Goal: Communication & Community: Answer question/provide support

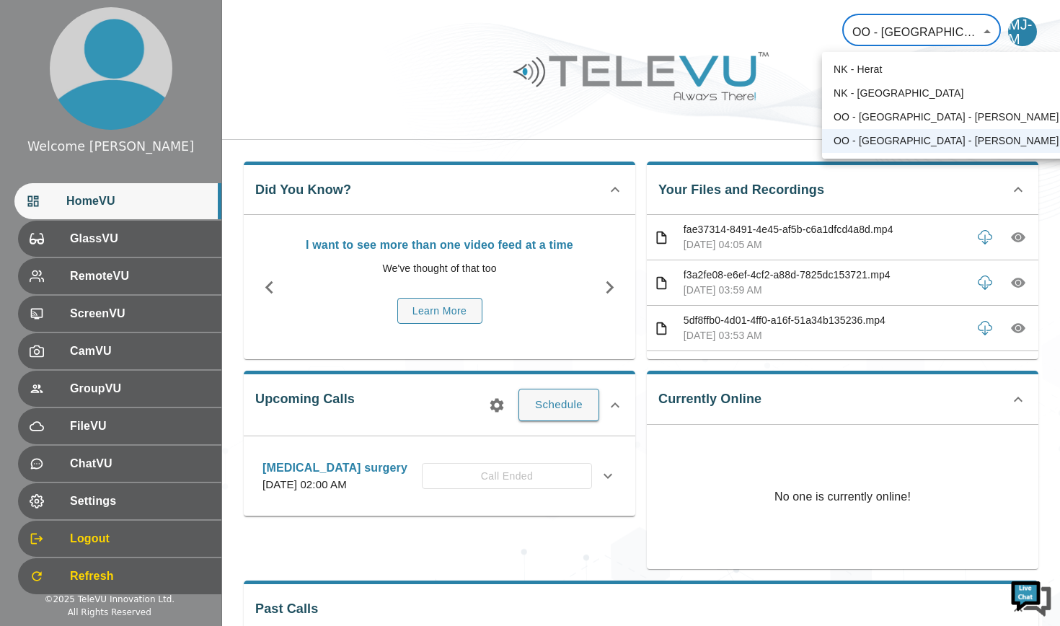
click at [982, 30] on body "Welcome [PERSON_NAME] HomeVU GlassVU RemoteVU ScreenVU CamVU GroupVU FileVU Cha…" at bounding box center [530, 385] width 1060 height 770
click at [891, 69] on li "NK - Herat" at bounding box center [965, 70] width 286 height 24
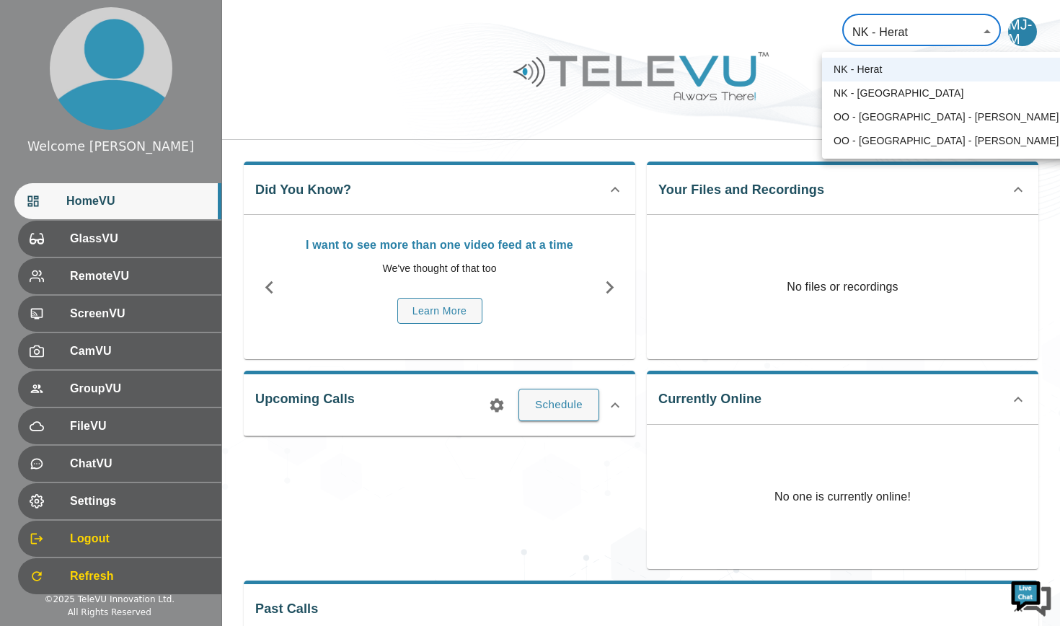
click at [977, 34] on body "Welcome [PERSON_NAME] HomeVU GlassVU RemoteVU ScreenVU CamVU GroupVU FileVU Cha…" at bounding box center [530, 479] width 1060 height 959
click at [907, 97] on li "NK - [GEOGRAPHIC_DATA]" at bounding box center [965, 93] width 286 height 24
type input "196"
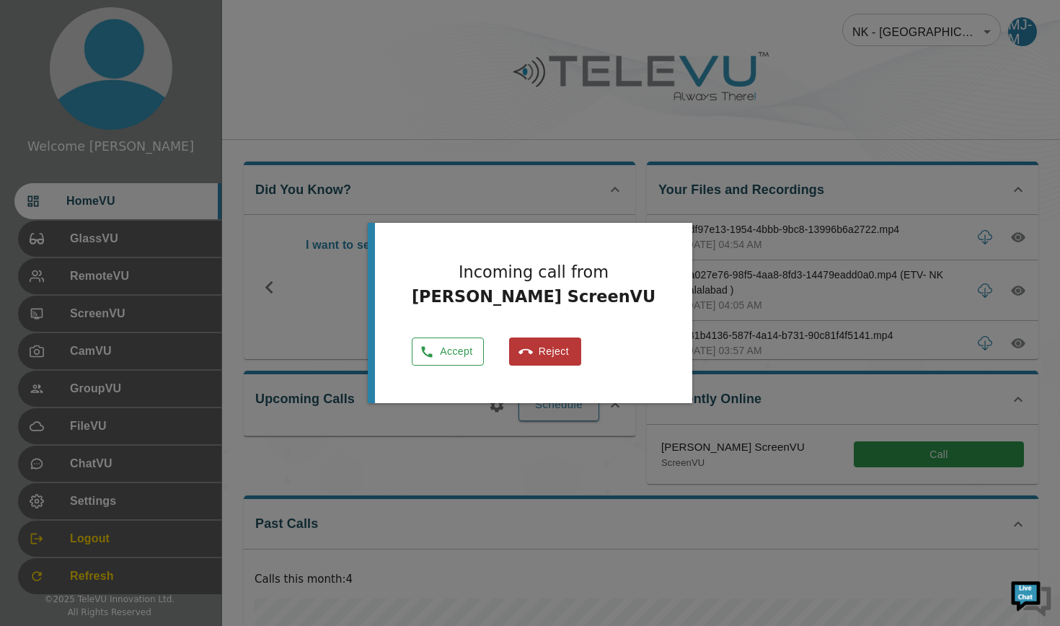
click at [456, 360] on button "Accept" at bounding box center [448, 351] width 72 height 28
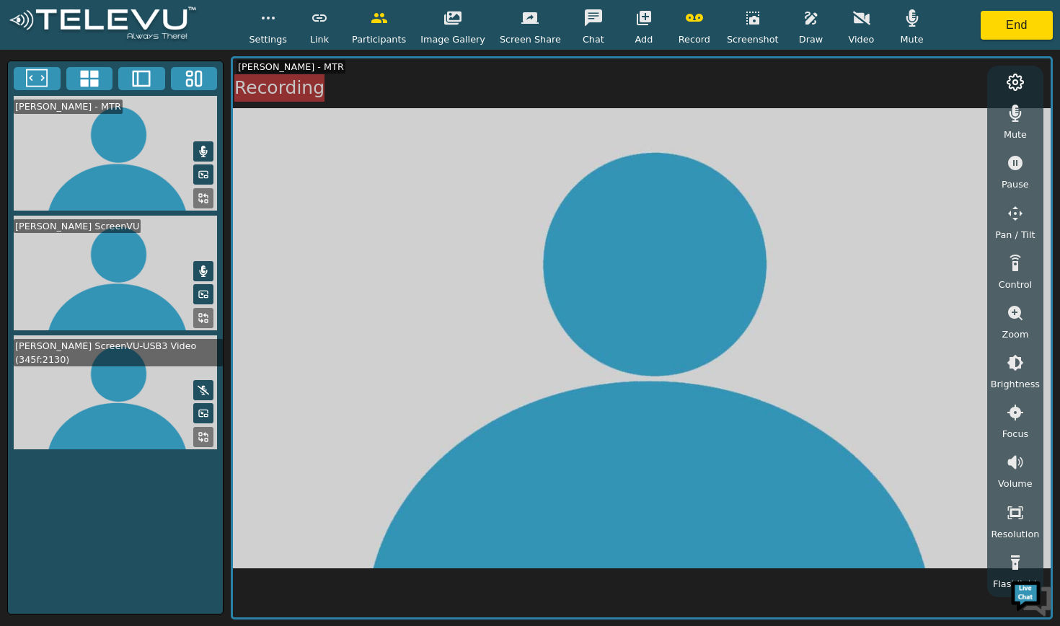
click at [853, 27] on icon "button" at bounding box center [861, 17] width 17 height 17
click at [857, 19] on icon "button" at bounding box center [861, 18] width 17 height 12
click at [853, 20] on icon "button" at bounding box center [861, 19] width 17 height 14
click at [206, 384] on icon at bounding box center [203, 390] width 12 height 12
click at [100, 392] on video at bounding box center [115, 392] width 215 height 115
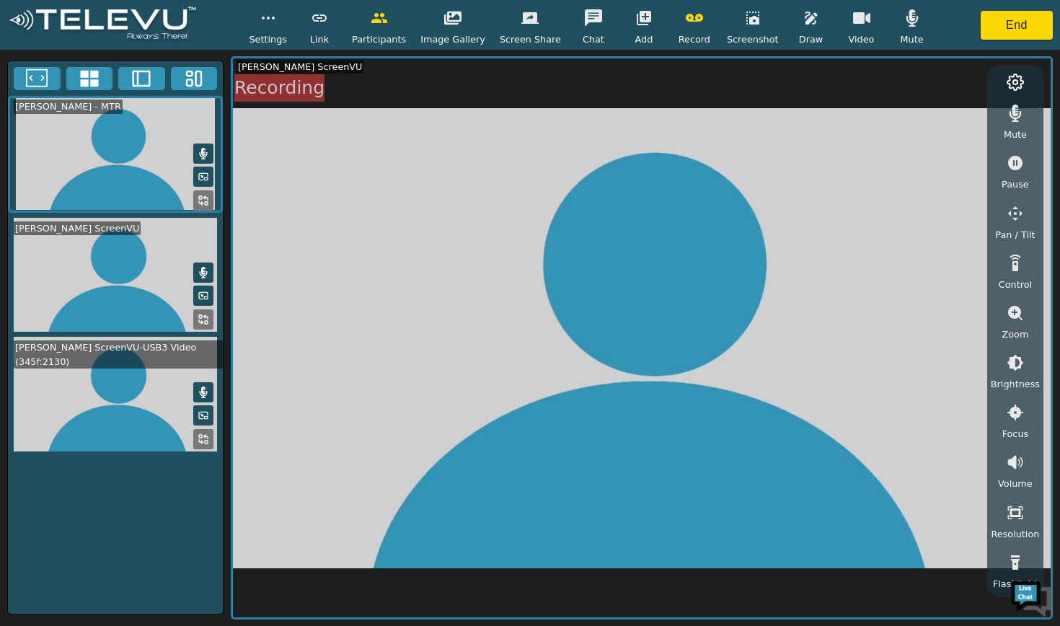
click at [100, 392] on video at bounding box center [115, 394] width 215 height 115
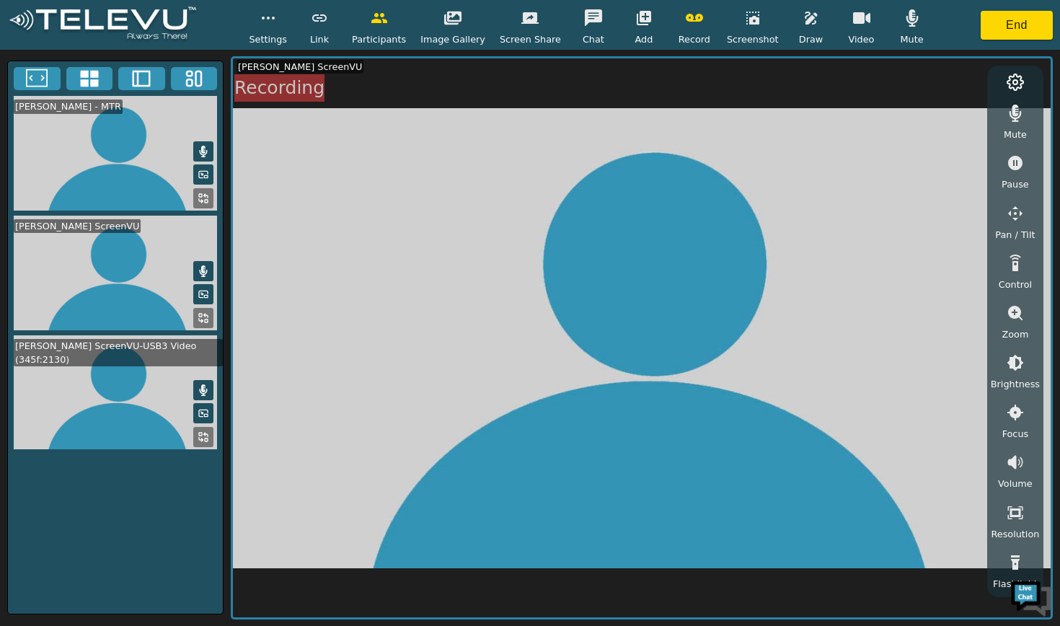
click at [826, 541] on video at bounding box center [641, 337] width 817 height 559
drag, startPoint x: 91, startPoint y: 415, endPoint x: 640, endPoint y: 228, distance: 580.3
click at [640, 228] on div "[PERSON_NAME] - MTR [PERSON_NAME] ScreenVU [PERSON_NAME] ScreenVU-USB3 Video (3…" at bounding box center [530, 338] width 1060 height 576
click at [38, 79] on icon at bounding box center [37, 79] width 22 height 22
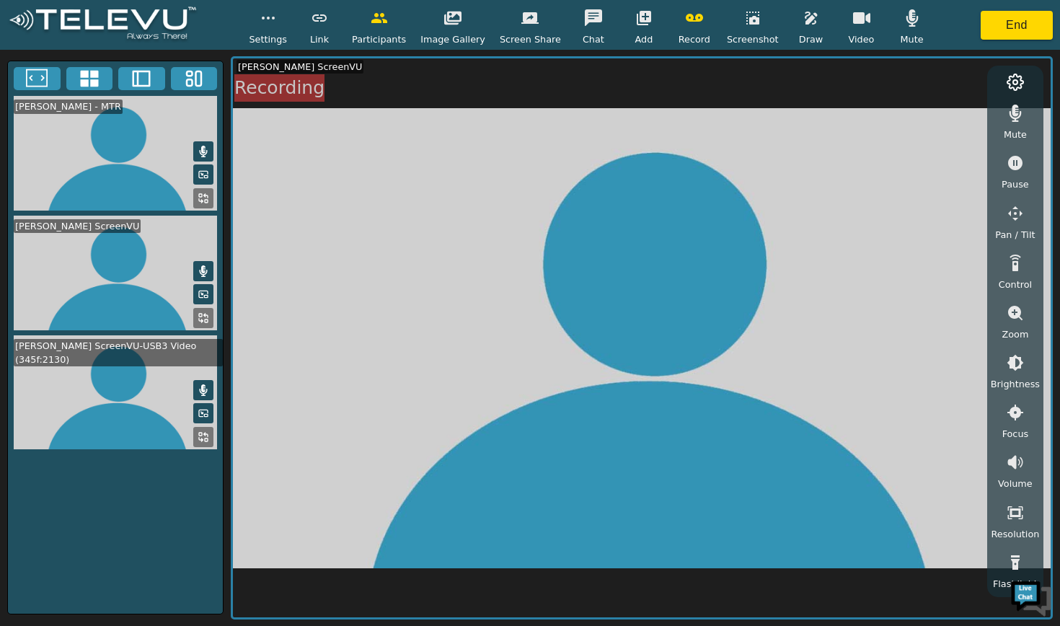
click at [40, 76] on icon at bounding box center [37, 79] width 22 height 22
click at [81, 76] on icon at bounding box center [89, 79] width 18 height 17
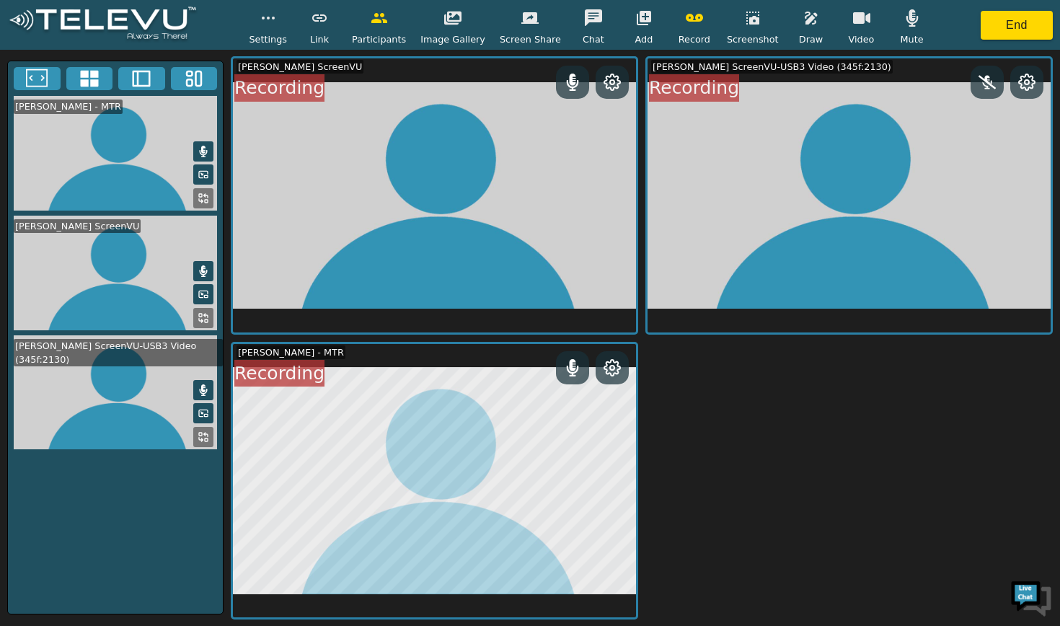
click at [141, 81] on icon at bounding box center [141, 79] width 22 height 22
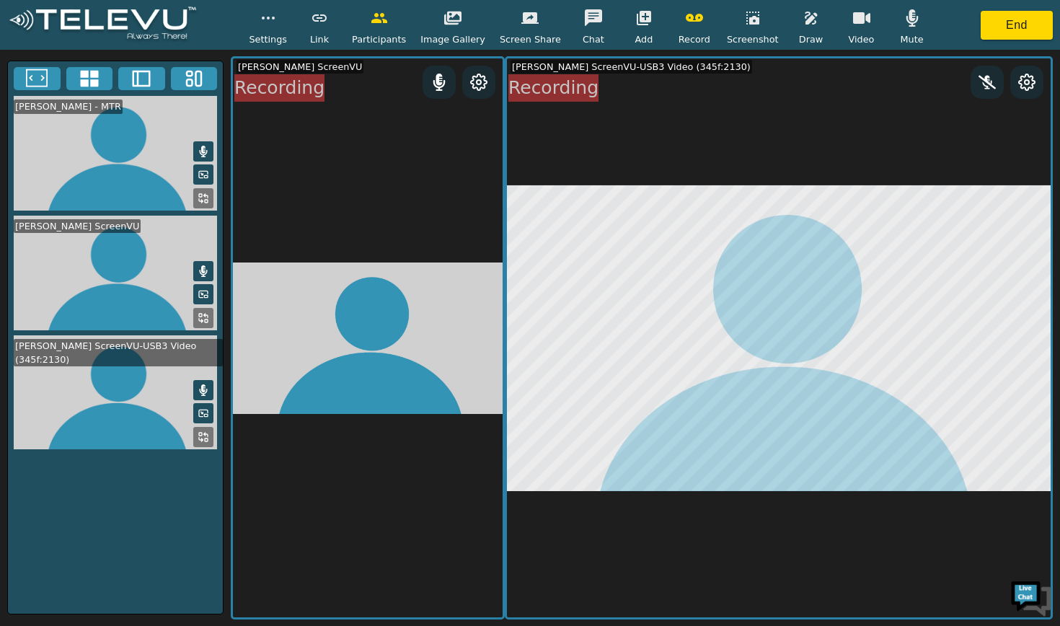
click at [40, 84] on icon at bounding box center [37, 79] width 22 height 22
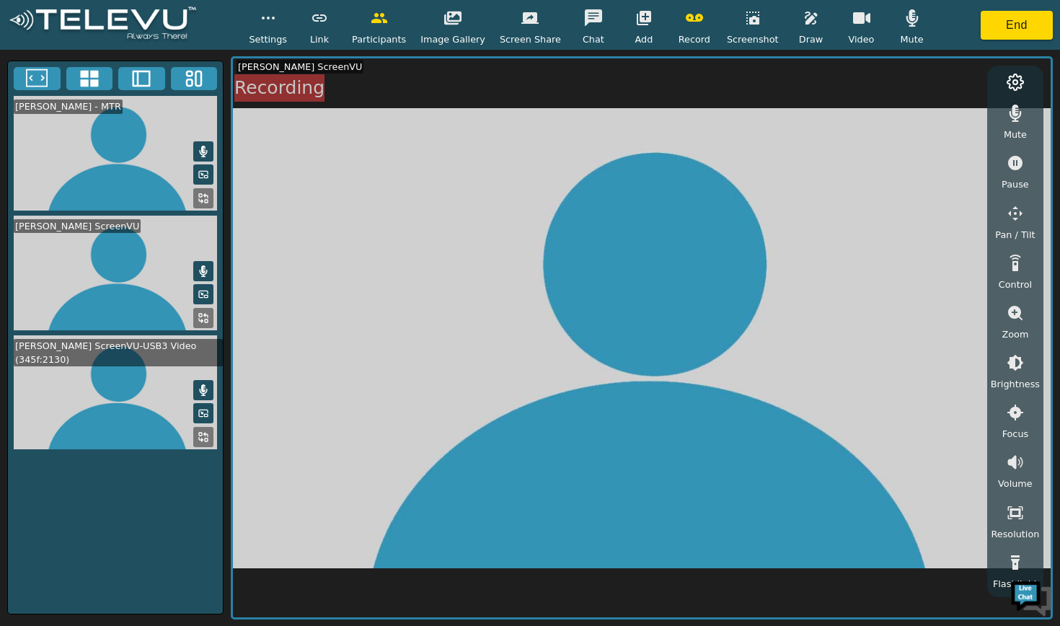
click at [81, 81] on icon at bounding box center [89, 79] width 18 height 17
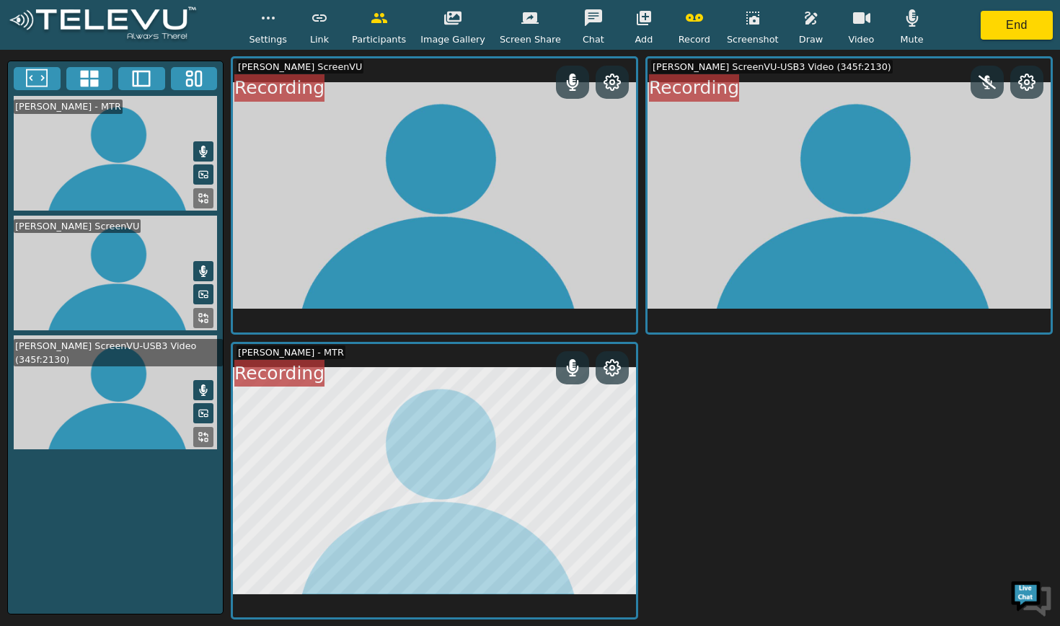
click at [148, 79] on icon at bounding box center [142, 79] width 18 height 17
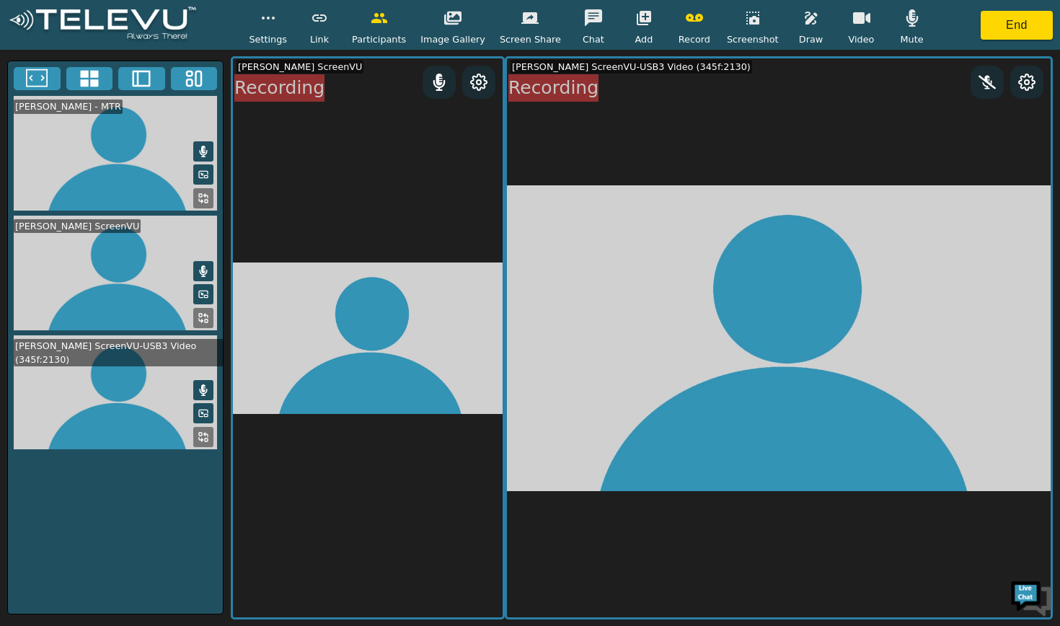
click at [81, 79] on icon at bounding box center [89, 79] width 18 height 17
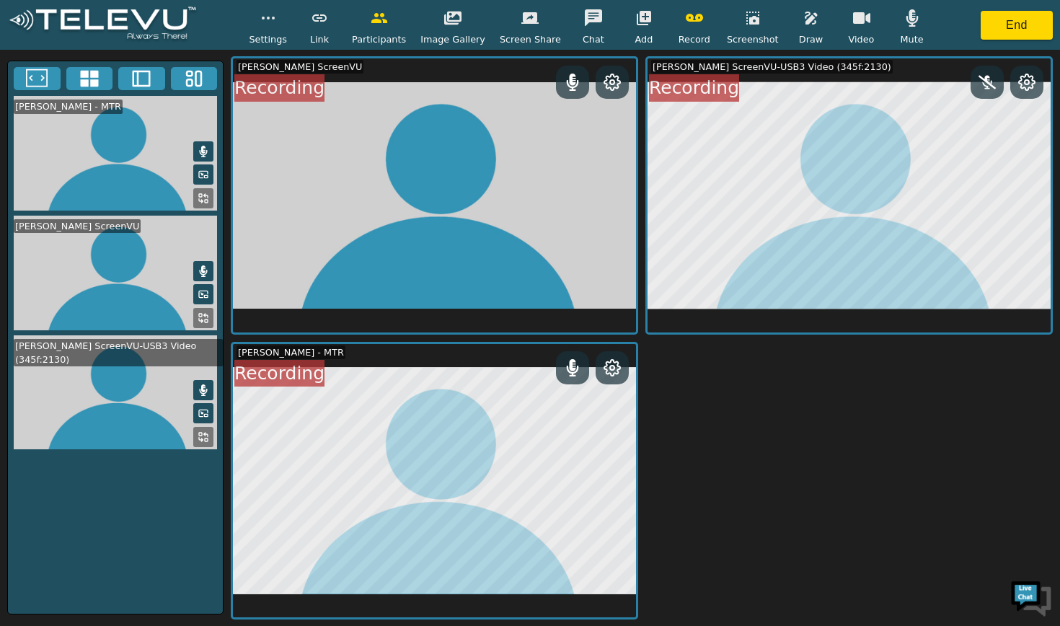
click at [585, 17] on icon "button" at bounding box center [593, 17] width 17 height 17
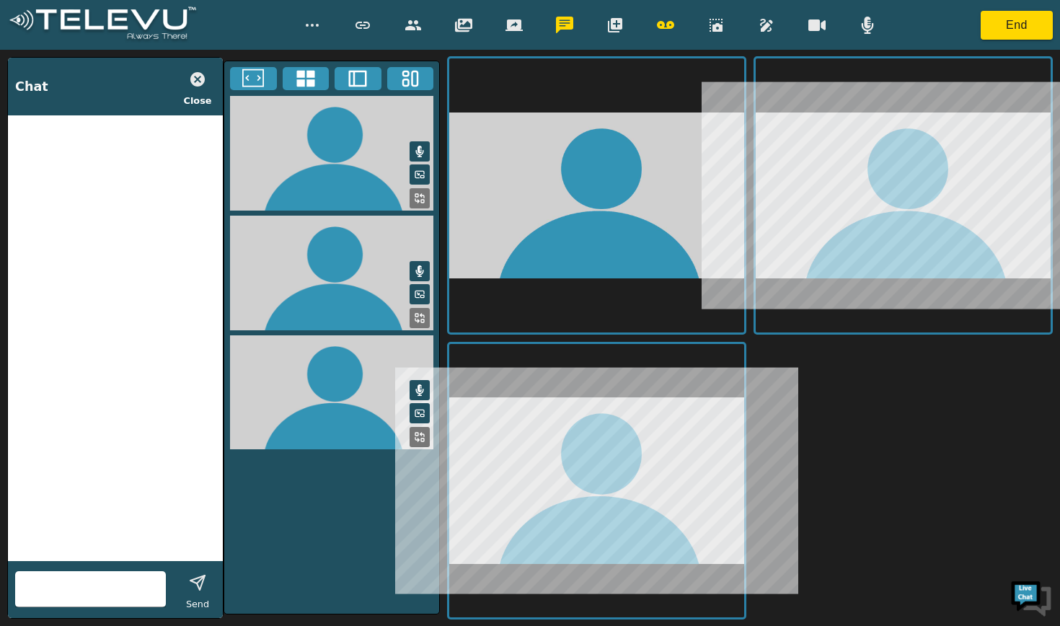
click at [99, 155] on div at bounding box center [115, 337] width 215 height 445
click at [58, 159] on div at bounding box center [115, 337] width 215 height 445
click at [68, 580] on input "text" at bounding box center [90, 588] width 151 height 23
type input "I cannot hear"
click at [195, 583] on icon "button" at bounding box center [197, 582] width 17 height 17
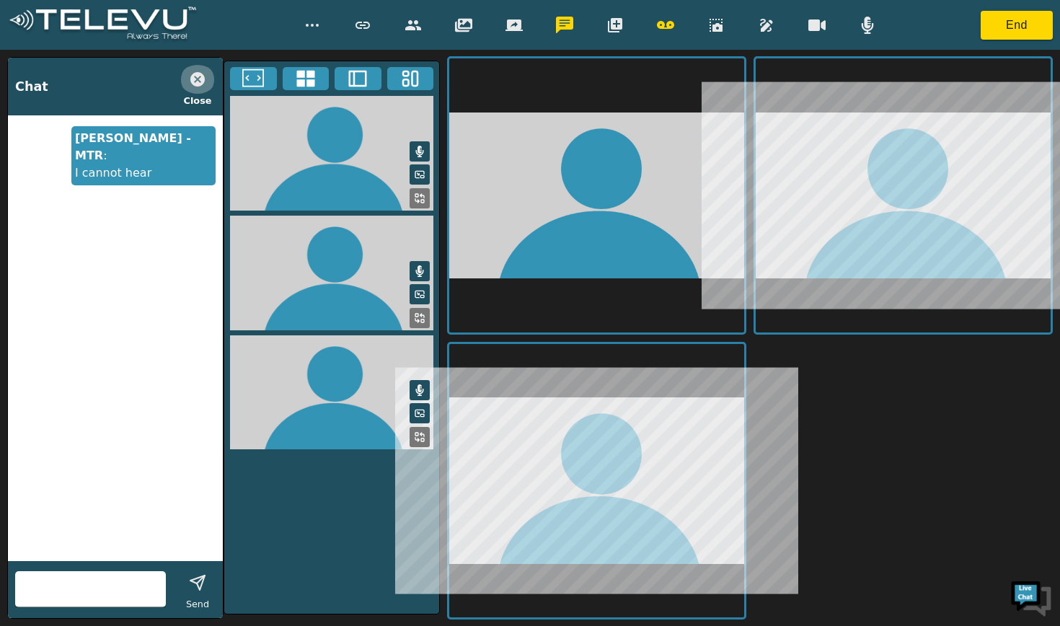
click at [200, 79] on icon "button" at bounding box center [197, 79] width 14 height 14
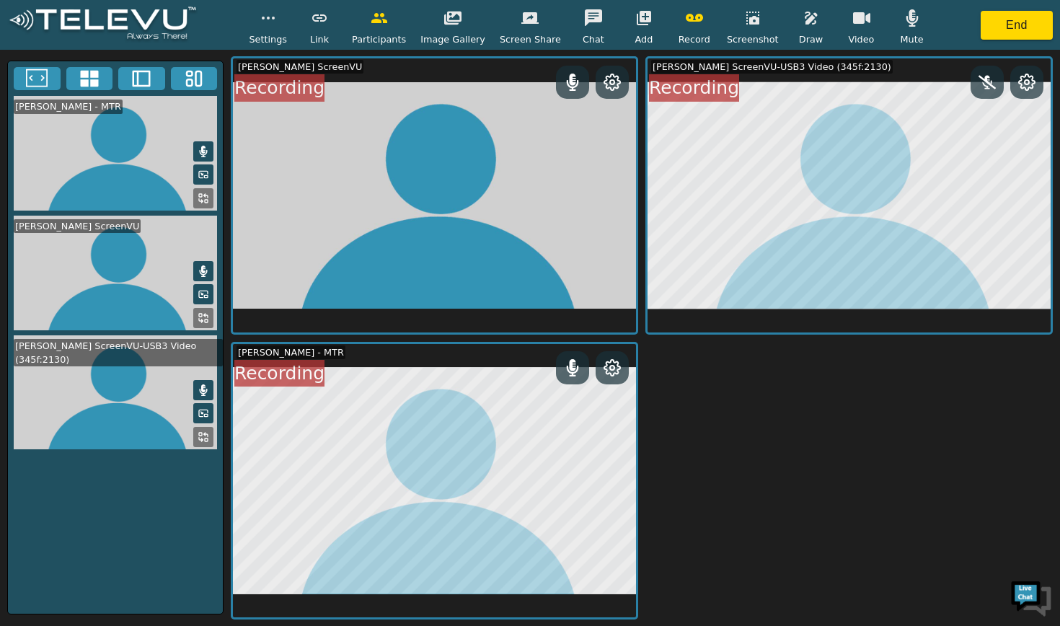
click at [87, 79] on icon at bounding box center [90, 79] width 22 height 22
click at [35, 83] on icon at bounding box center [37, 79] width 22 height 22
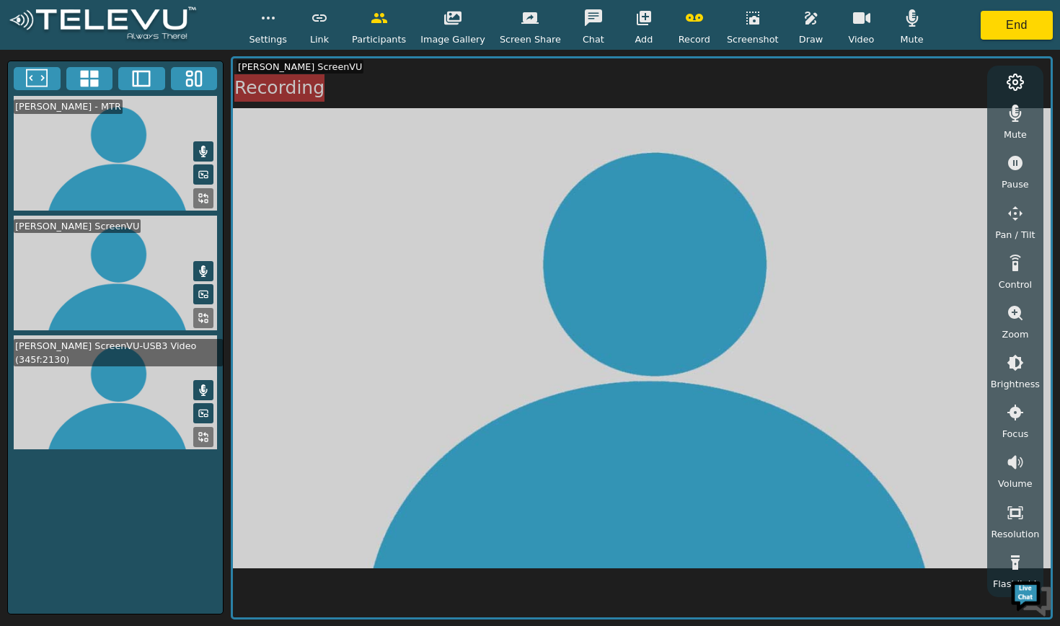
click at [90, 80] on icon at bounding box center [90, 79] width 22 height 22
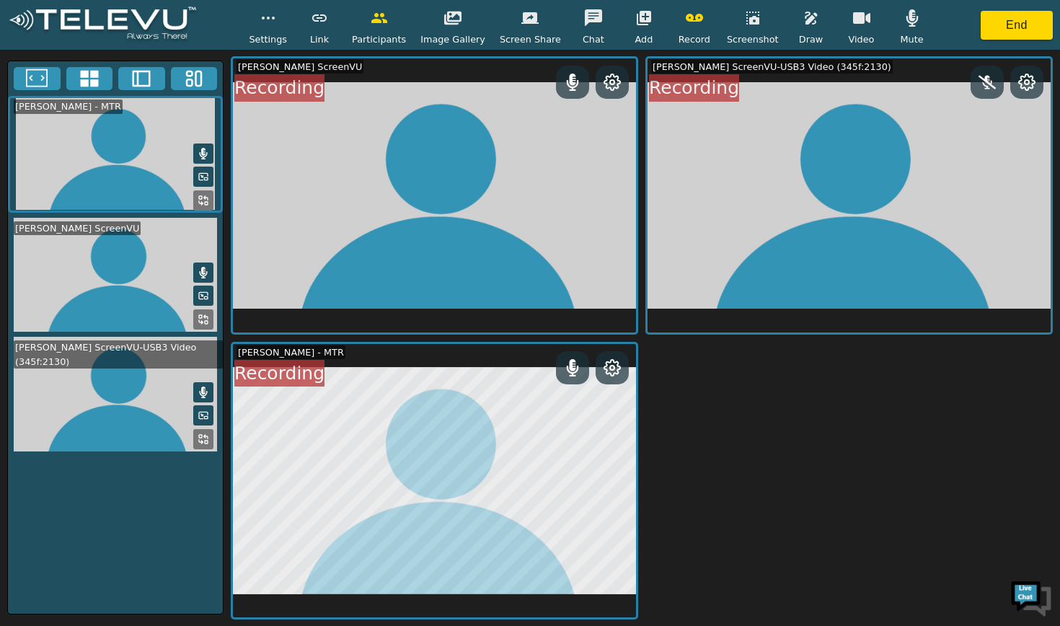
click at [212, 77] on button at bounding box center [194, 78] width 47 height 23
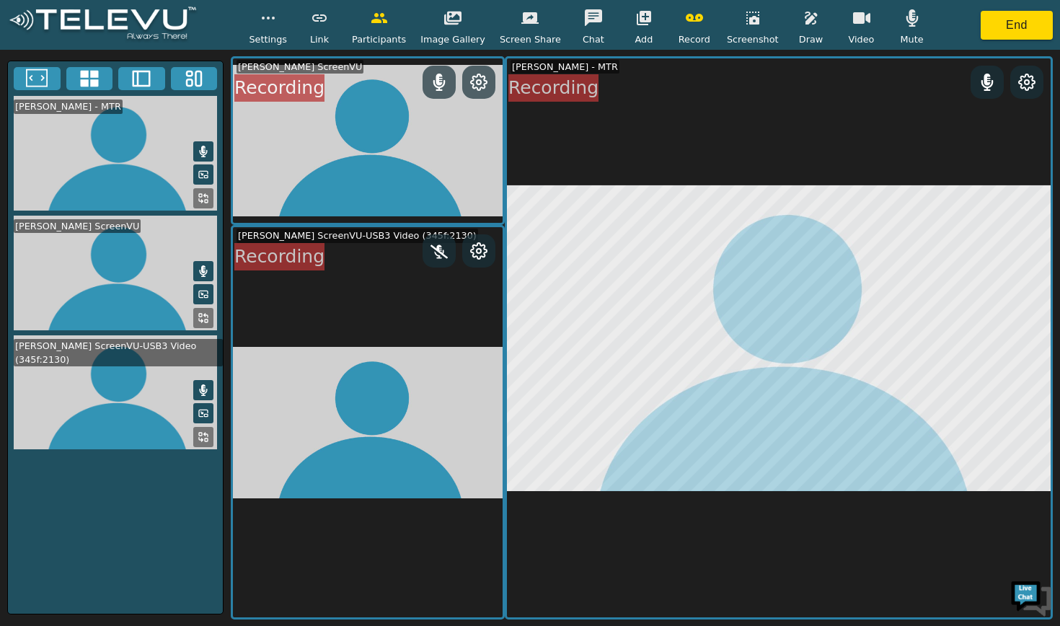
click at [90, 82] on icon at bounding box center [89, 79] width 18 height 17
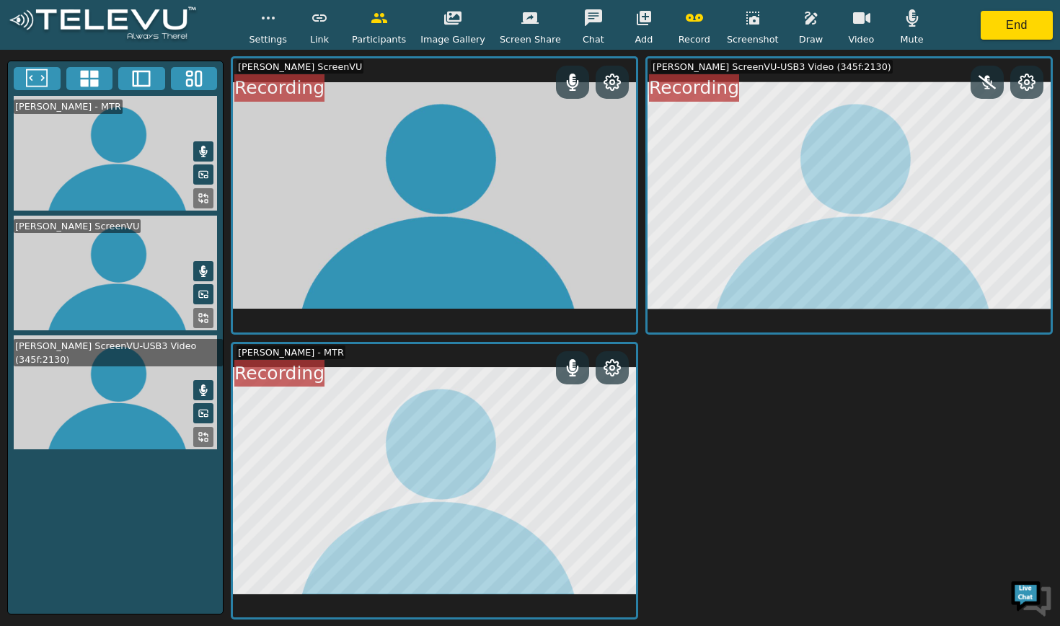
click at [986, 80] on icon at bounding box center [986, 83] width 17 height 14
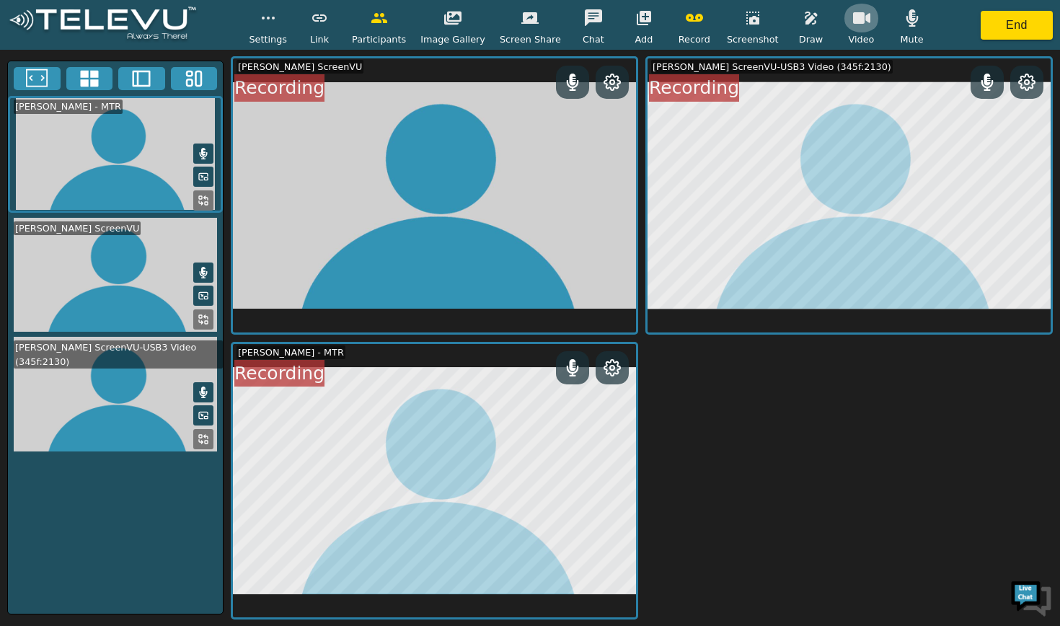
click at [853, 27] on icon "button" at bounding box center [861, 17] width 17 height 17
click at [853, 26] on icon "button" at bounding box center [861, 17] width 17 height 17
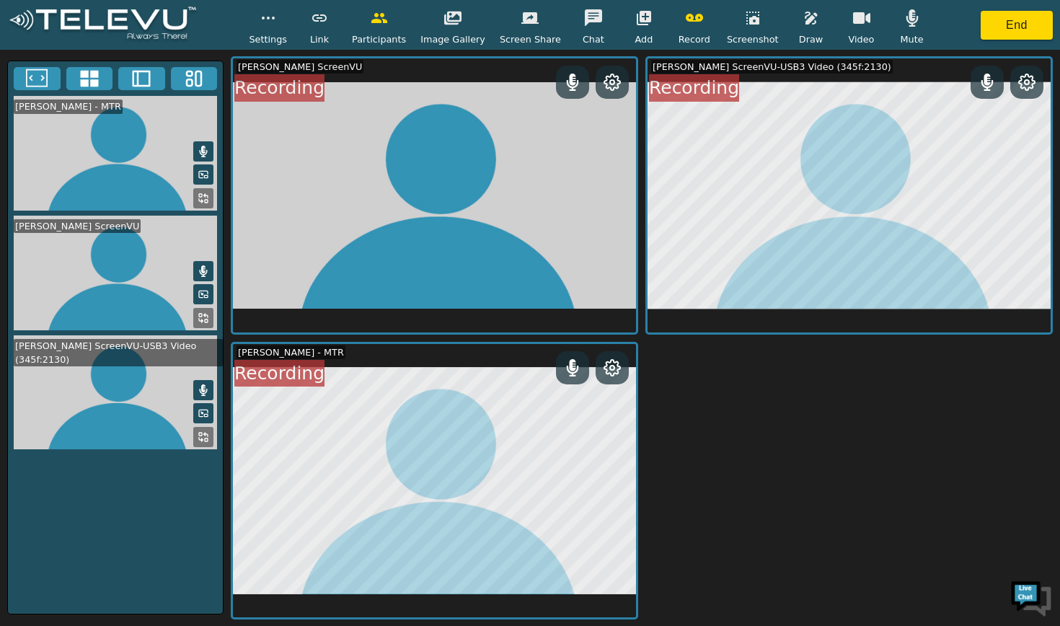
click at [859, 18] on icon "button" at bounding box center [861, 18] width 17 height 12
click at [905, 21] on icon "button" at bounding box center [911, 17] width 12 height 17
click at [79, 355] on video at bounding box center [115, 392] width 215 height 115
click at [38, 77] on icon at bounding box center [37, 79] width 22 height 22
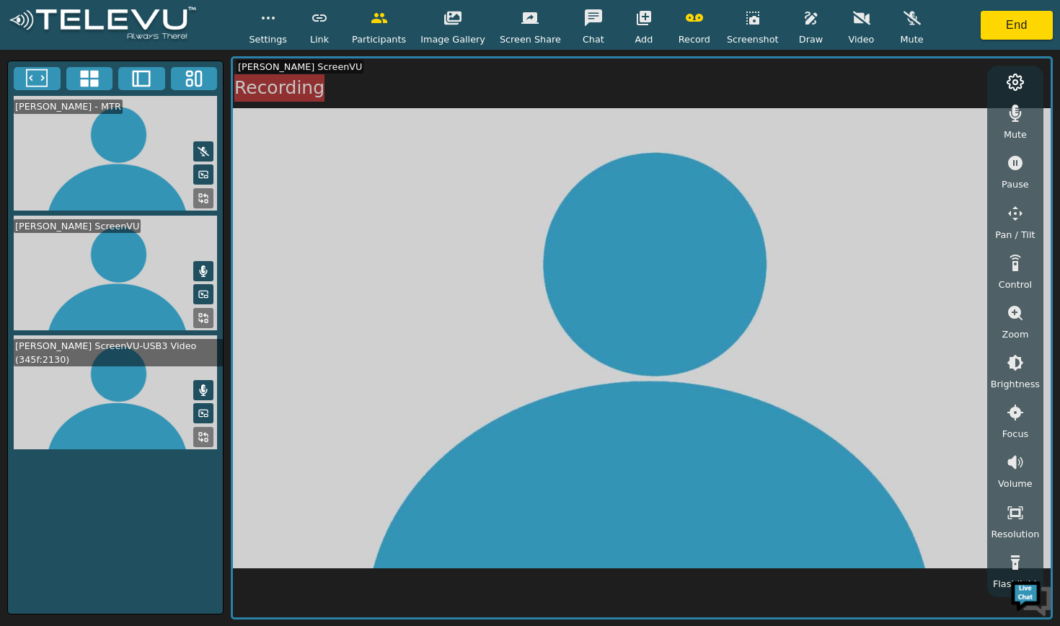
click at [90, 83] on icon at bounding box center [89, 79] width 18 height 17
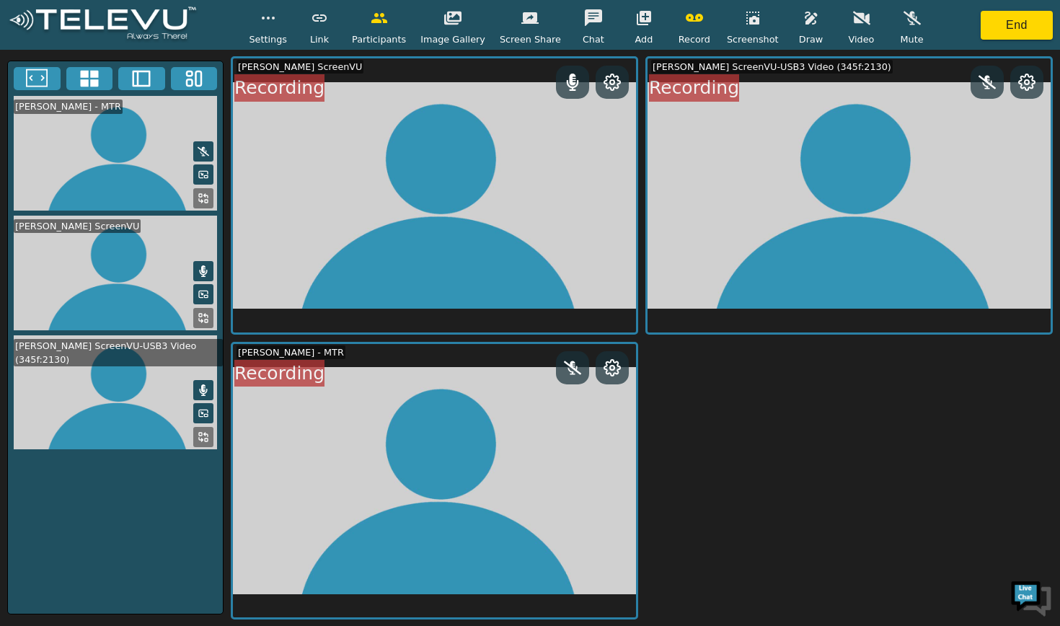
click at [38, 79] on icon at bounding box center [37, 79] width 22 height 22
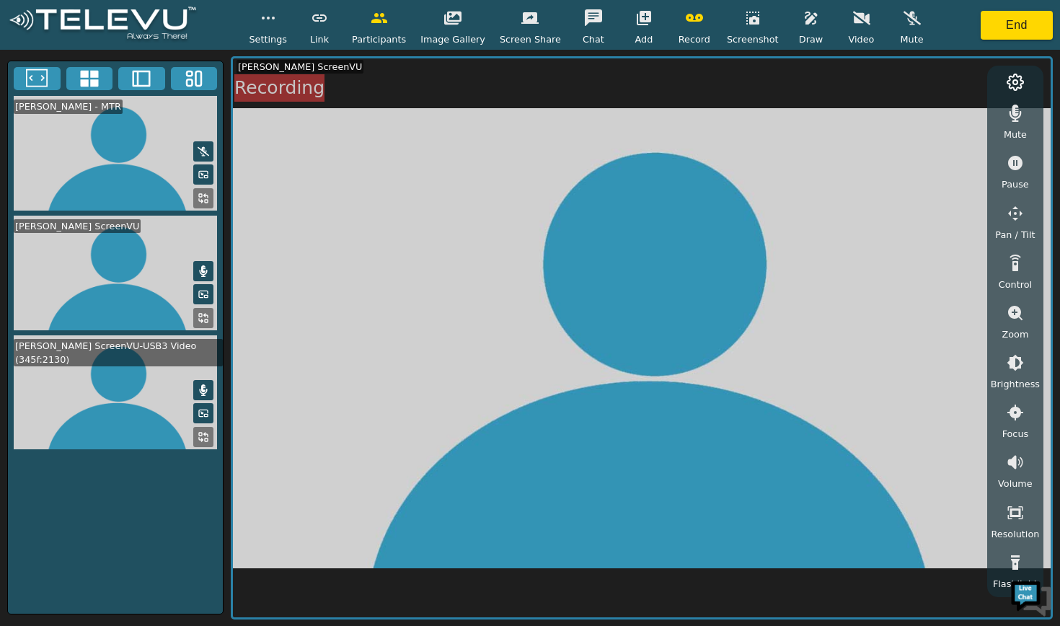
click at [66, 354] on video at bounding box center [115, 392] width 215 height 115
click at [119, 370] on video at bounding box center [115, 392] width 215 height 115
click at [118, 383] on video at bounding box center [115, 392] width 215 height 115
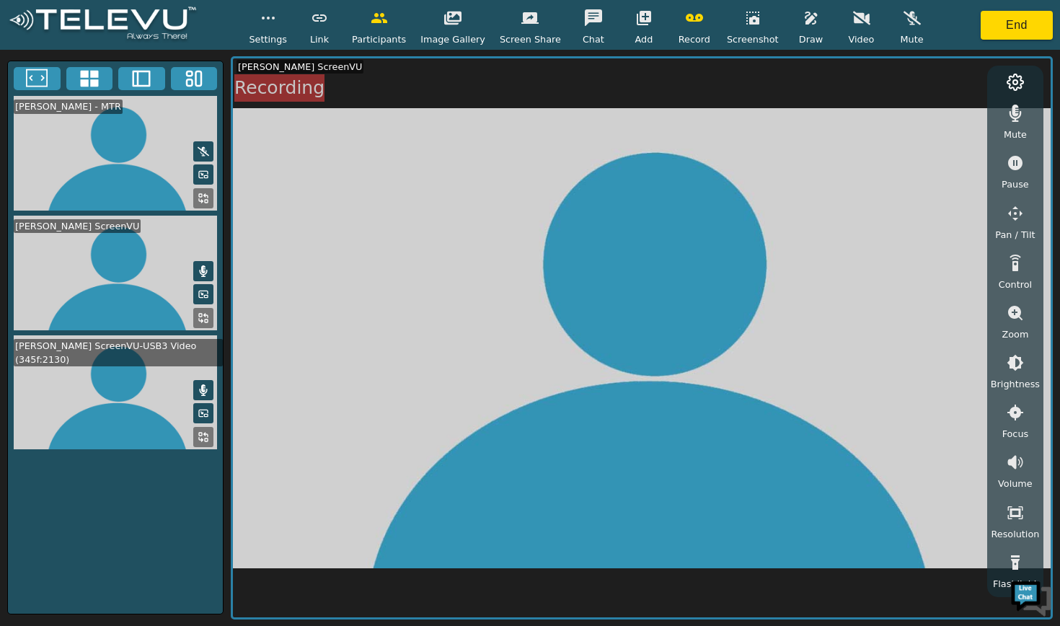
click at [118, 383] on video at bounding box center [115, 392] width 215 height 115
click at [153, 72] on button at bounding box center [141, 78] width 47 height 23
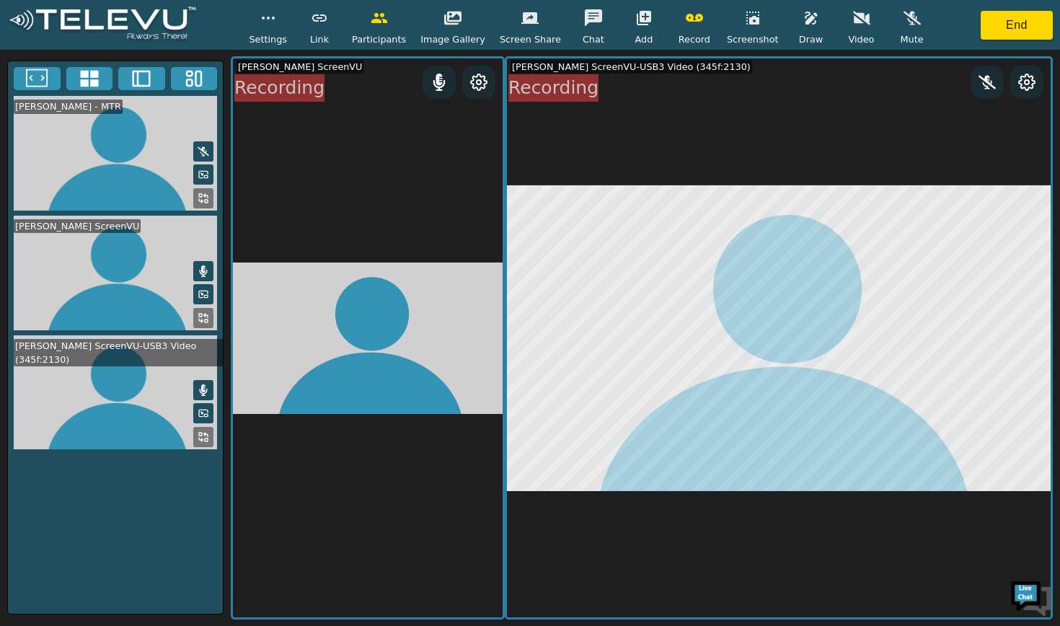
click at [984, 89] on icon at bounding box center [986, 82] width 17 height 17
click at [857, 29] on button "button" at bounding box center [861, 18] width 36 height 29
click at [903, 25] on icon "button" at bounding box center [911, 17] width 17 height 17
click at [30, 82] on icon at bounding box center [37, 79] width 22 height 22
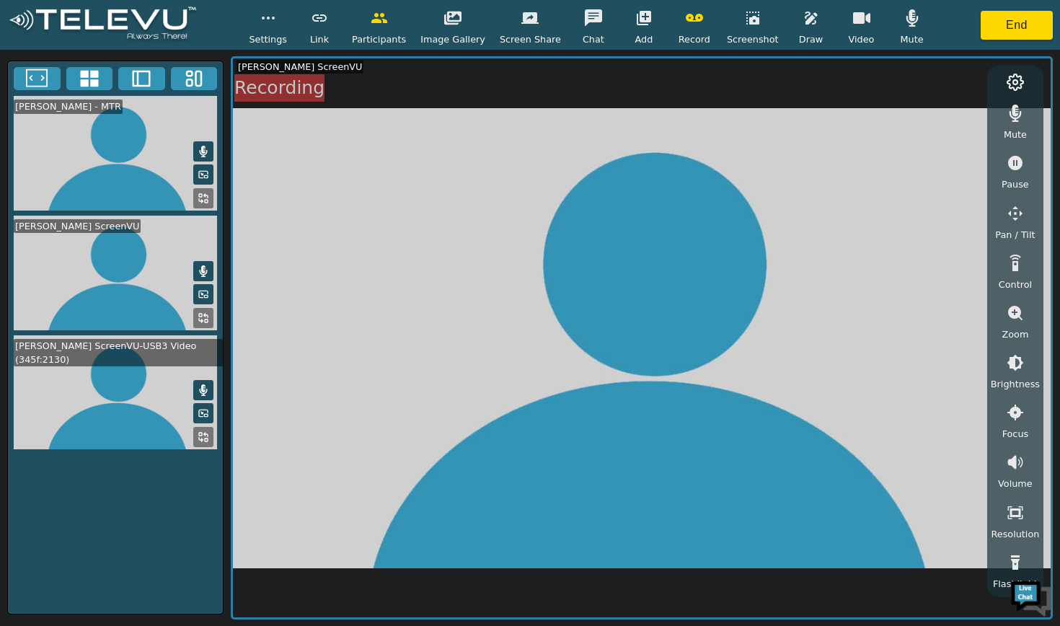
click at [208, 438] on rect at bounding box center [206, 439] width 3 height 3
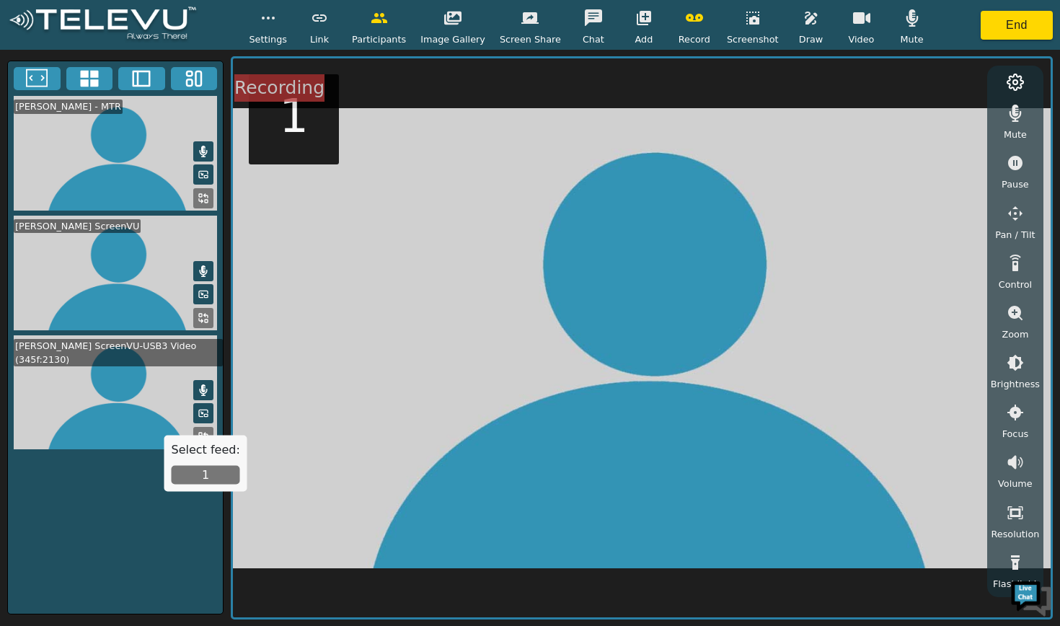
click at [209, 476] on button "1" at bounding box center [206, 475] width 68 height 19
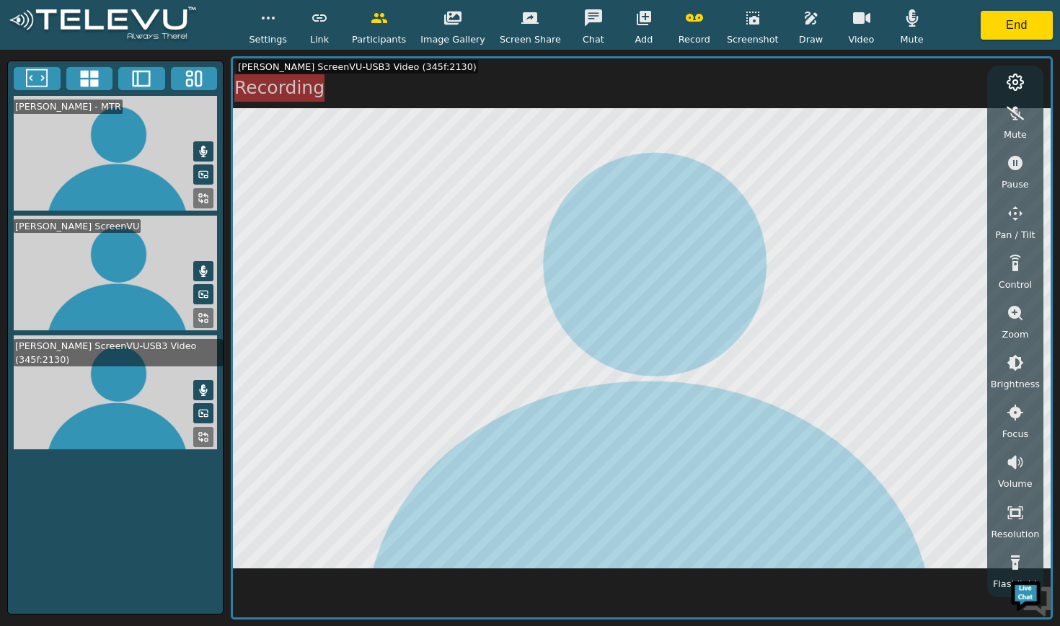
click at [1013, 120] on icon "button" at bounding box center [1014, 114] width 17 height 14
click at [853, 11] on icon "button" at bounding box center [861, 17] width 17 height 17
click at [907, 19] on icon "button" at bounding box center [911, 17] width 12 height 17
click at [903, 19] on icon "button" at bounding box center [911, 19] width 17 height 14
click at [853, 20] on icon "button" at bounding box center [861, 19] width 17 height 14
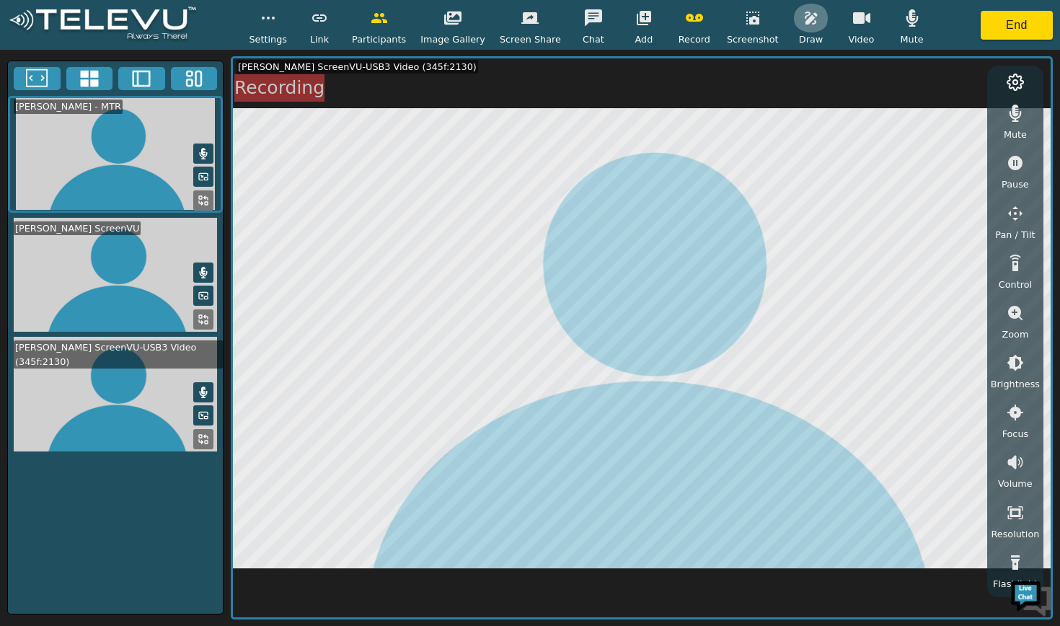
click at [804, 22] on icon "button" at bounding box center [810, 18] width 12 height 13
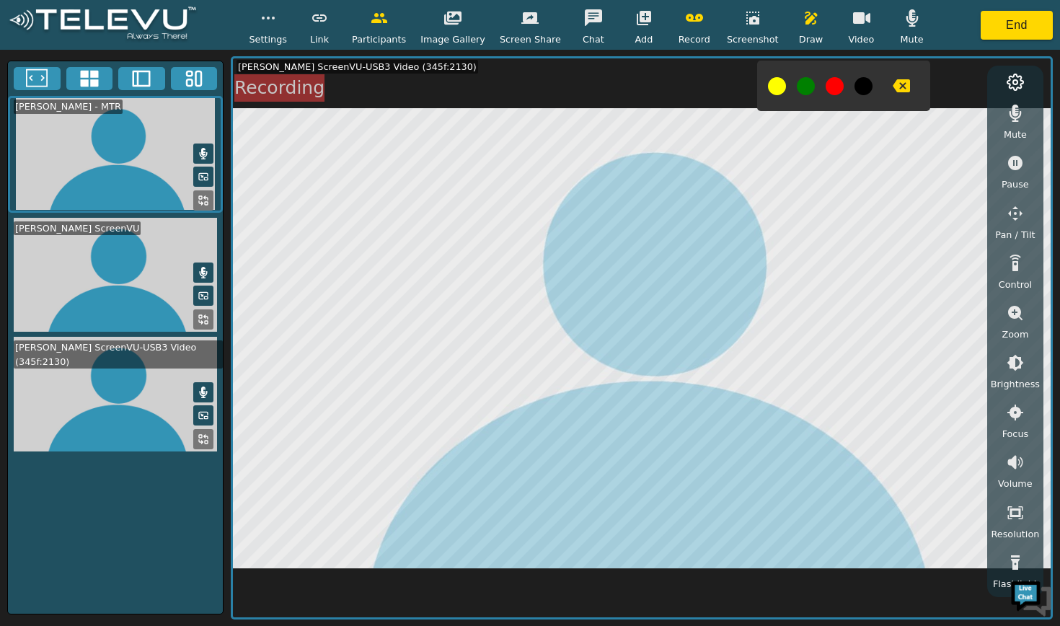
click at [892, 89] on icon "button" at bounding box center [900, 85] width 17 height 13
click at [892, 90] on icon "button" at bounding box center [900, 85] width 17 height 13
click at [892, 80] on icon "button" at bounding box center [900, 85] width 17 height 13
click at [1011, 169] on icon "button" at bounding box center [1015, 163] width 14 height 14
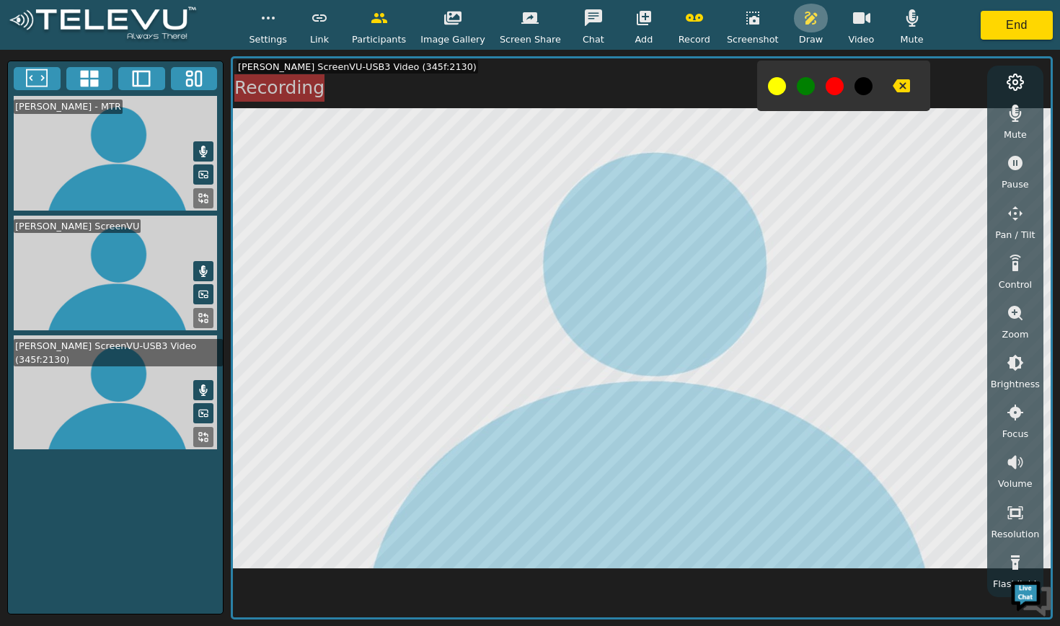
click at [804, 25] on icon "button" at bounding box center [810, 18] width 12 height 13
